Goal: Transaction & Acquisition: Purchase product/service

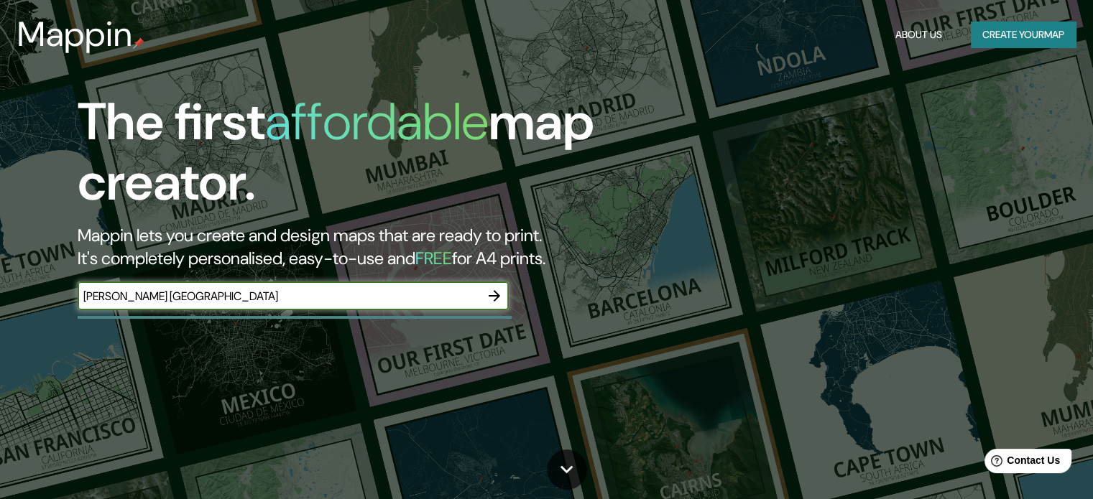
type input "[PERSON_NAME] [GEOGRAPHIC_DATA]"
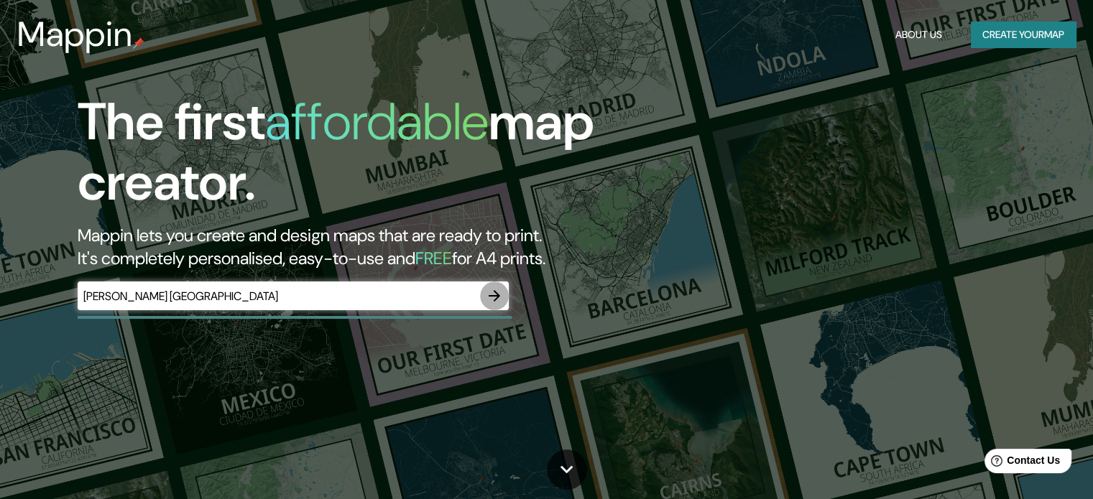
click at [486, 292] on icon "button" at bounding box center [494, 295] width 17 height 17
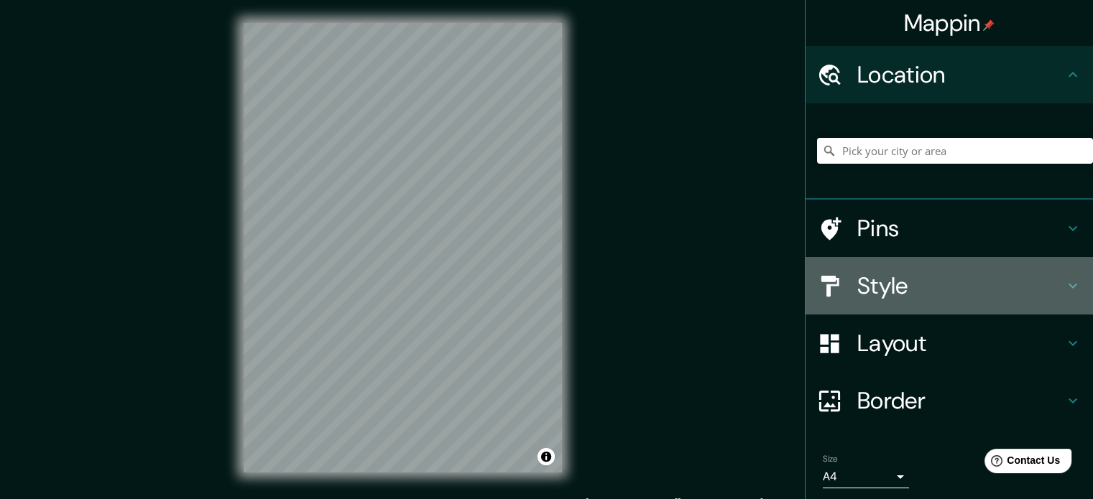
click at [871, 294] on h4 "Style" at bounding box center [960, 286] width 207 height 29
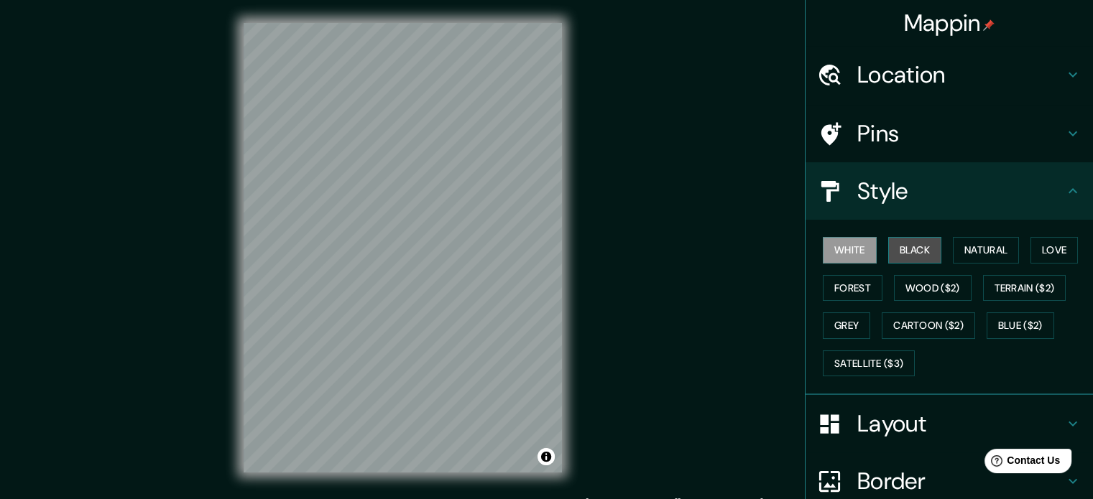
click at [915, 252] on button "Black" at bounding box center [915, 250] width 54 height 27
click at [847, 249] on button "White" at bounding box center [849, 250] width 54 height 27
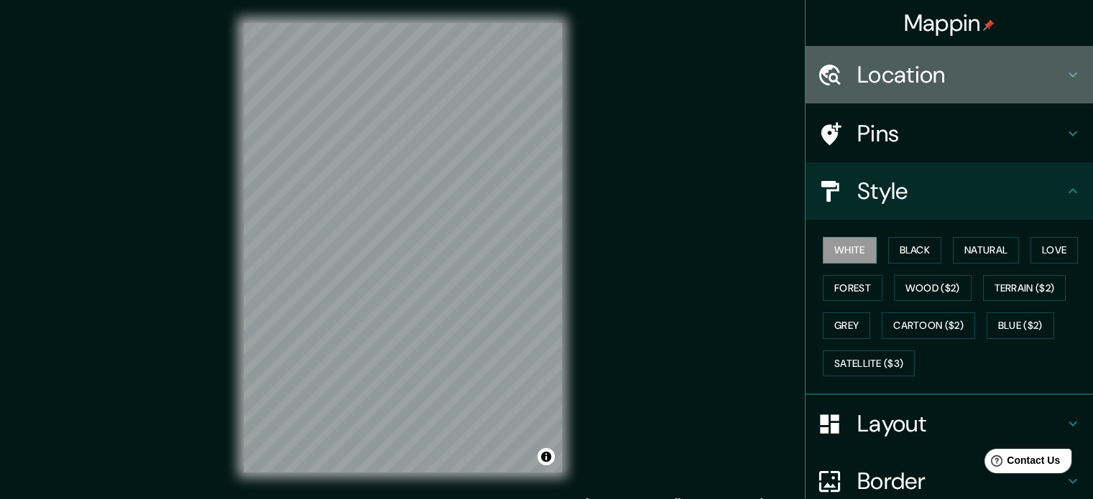
click at [872, 71] on h4 "Location" at bounding box center [960, 74] width 207 height 29
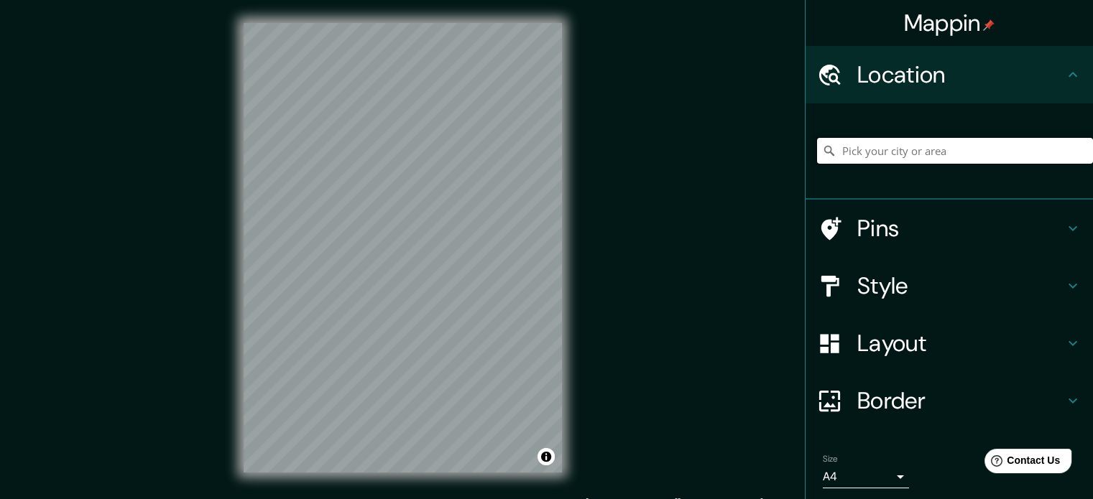
click at [911, 143] on input "Pick your city or area" at bounding box center [955, 151] width 276 height 26
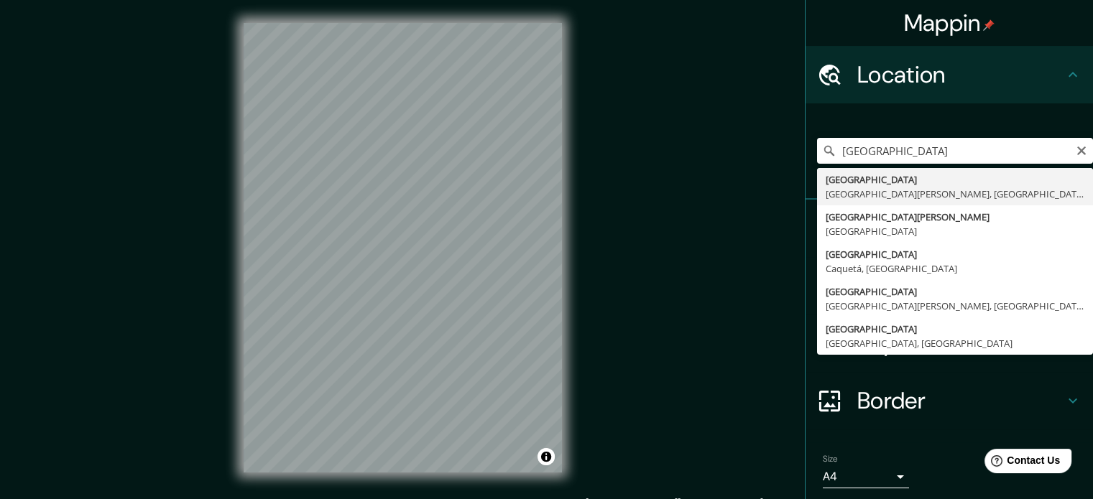
type input "[GEOGRAPHIC_DATA], [GEOGRAPHIC_DATA][PERSON_NAME], [GEOGRAPHIC_DATA]"
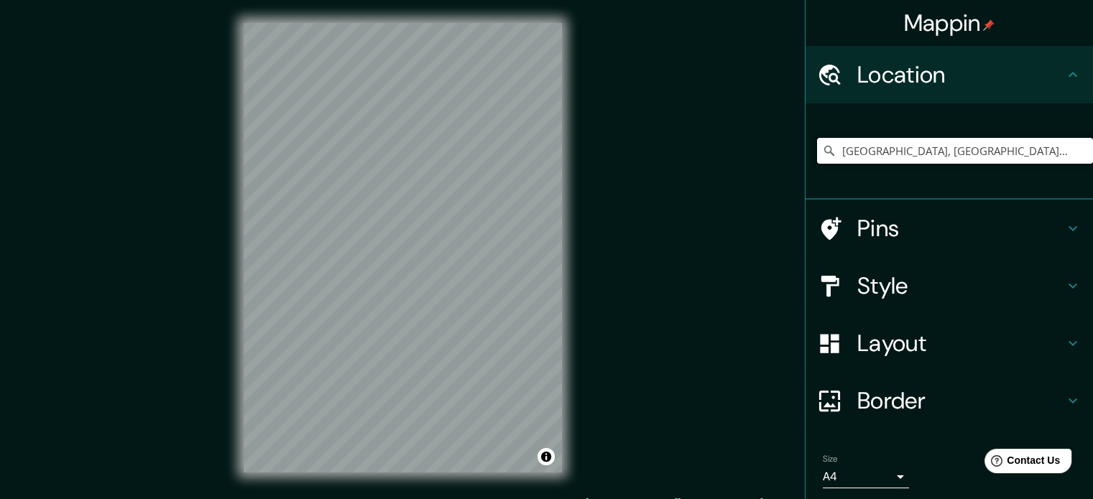
scroll to position [49, 0]
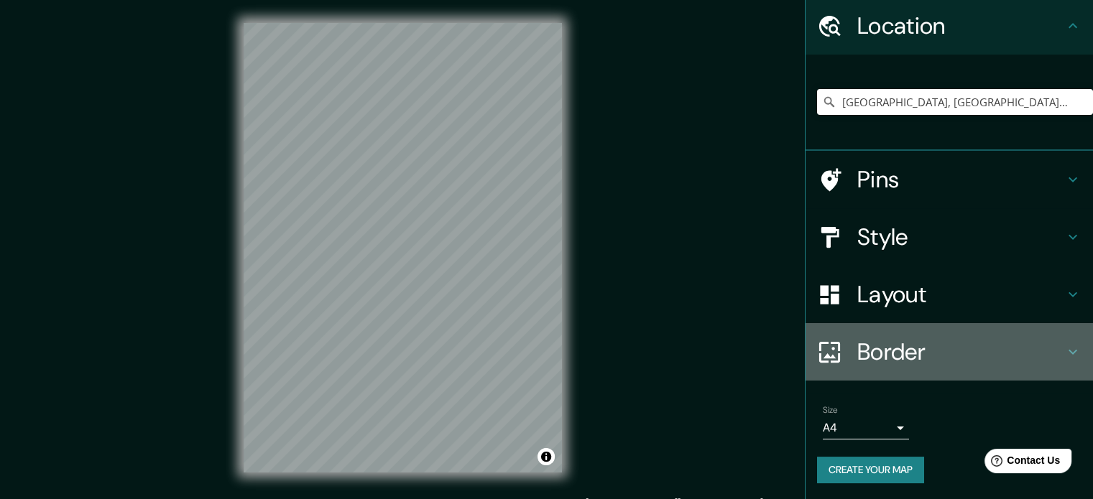
click at [896, 338] on h4 "Border" at bounding box center [960, 352] width 207 height 29
